Goal: Find specific page/section: Find specific page/section

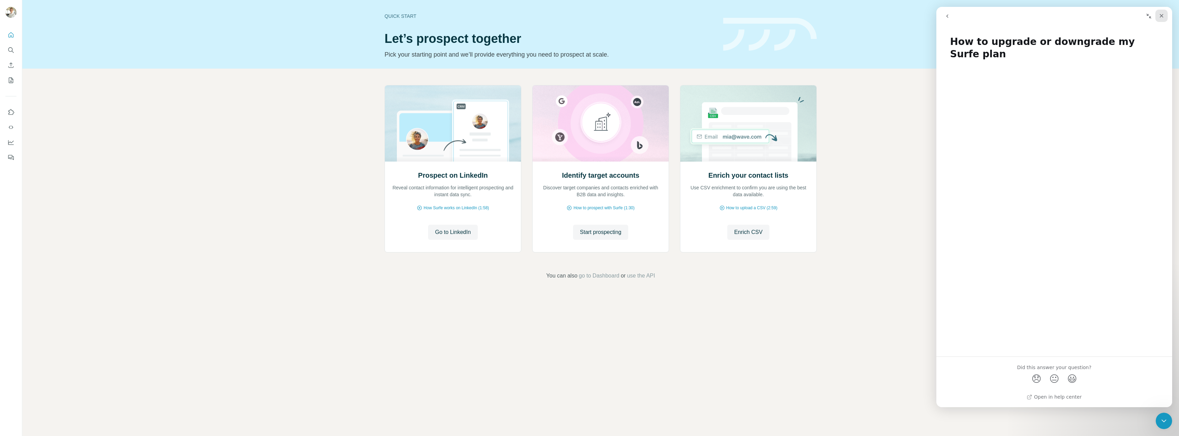
click at [1160, 16] on icon "Close" at bounding box center [1161, 15] width 5 height 5
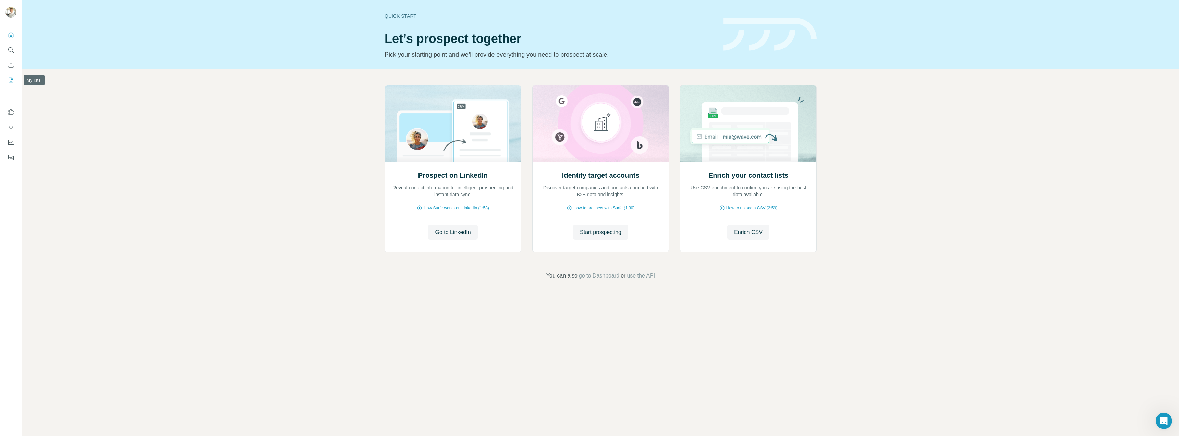
click at [9, 82] on icon "My lists" at bounding box center [11, 80] width 7 height 7
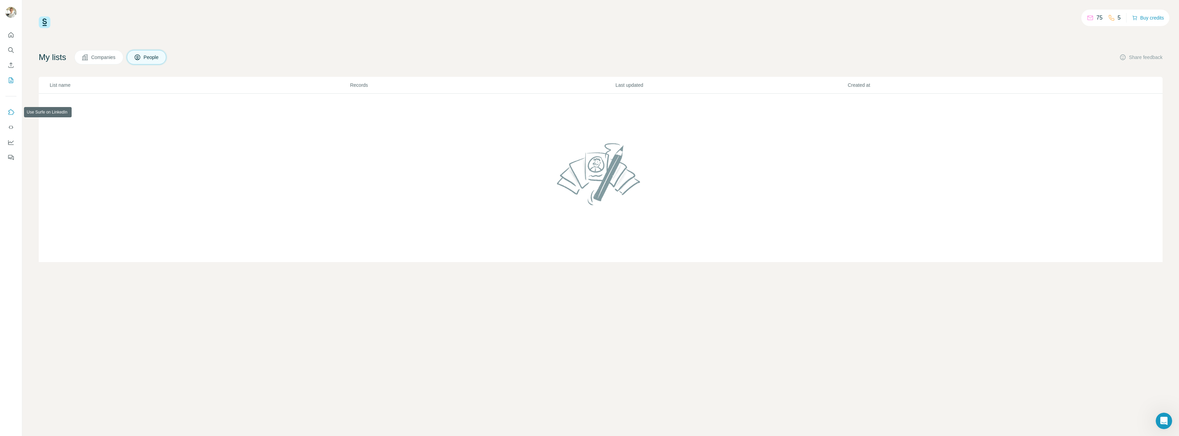
click at [11, 112] on icon "Use Surfe on LinkedIn" at bounding box center [11, 112] width 7 height 7
click at [10, 38] on button "Quick start" at bounding box center [10, 35] width 11 height 12
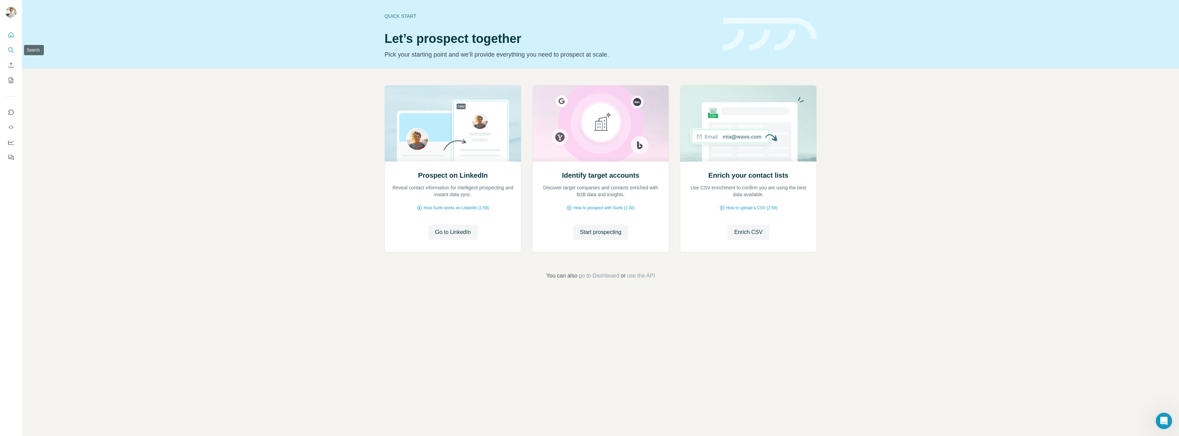
click at [9, 52] on icon "Search" at bounding box center [11, 50] width 7 height 7
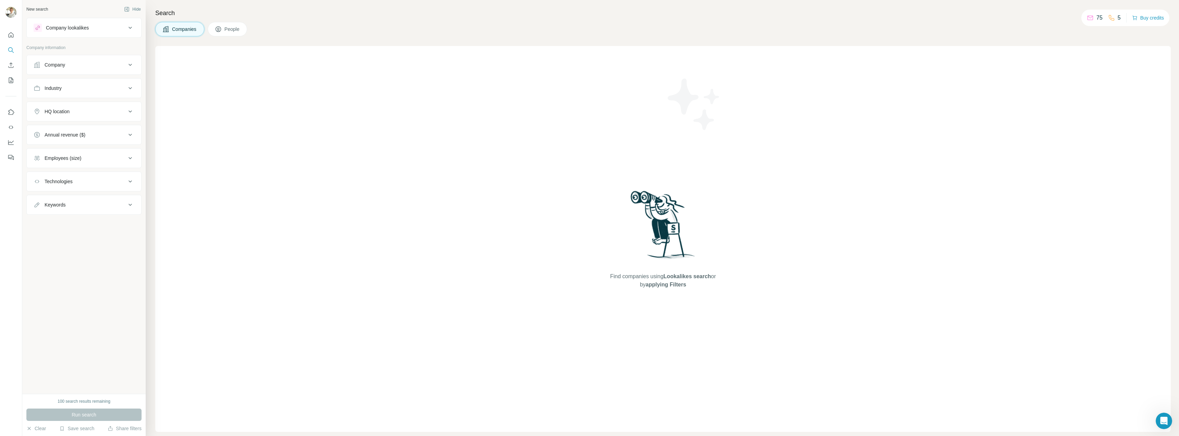
click at [130, 68] on icon at bounding box center [130, 65] width 8 height 8
click at [130, 108] on icon at bounding box center [130, 109] width 8 height 8
click at [130, 108] on icon at bounding box center [130, 109] width 3 height 2
click at [130, 67] on icon at bounding box center [130, 65] width 8 height 8
click at [1091, 18] on icon at bounding box center [1090, 17] width 7 height 7
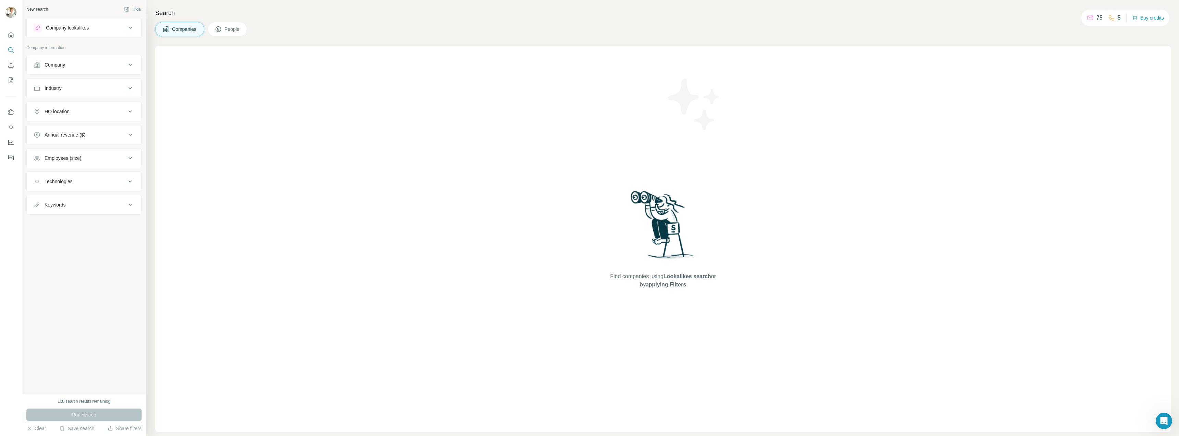
drag, startPoint x: 465, startPoint y: 258, endPoint x: 461, endPoint y: 256, distance: 5.1
click at [464, 257] on div "Find companies using Lookalikes search or by applying Filters" at bounding box center [663, 239] width 1016 height 386
